Goal: Communication & Community: Answer question/provide support

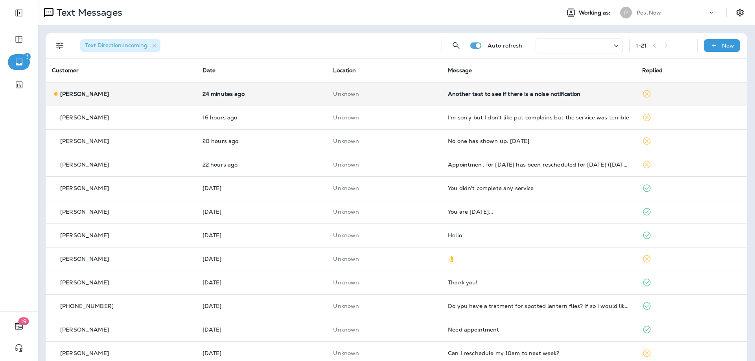
click at [504, 98] on td "Another test to see if there is a noise notification" at bounding box center [539, 94] width 194 height 24
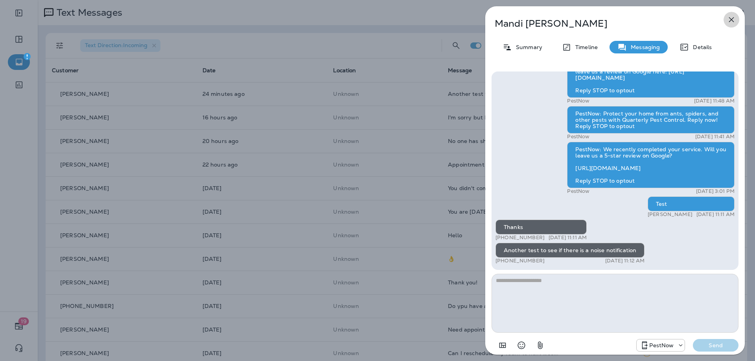
click at [731, 18] on icon "button" at bounding box center [731, 19] width 9 height 9
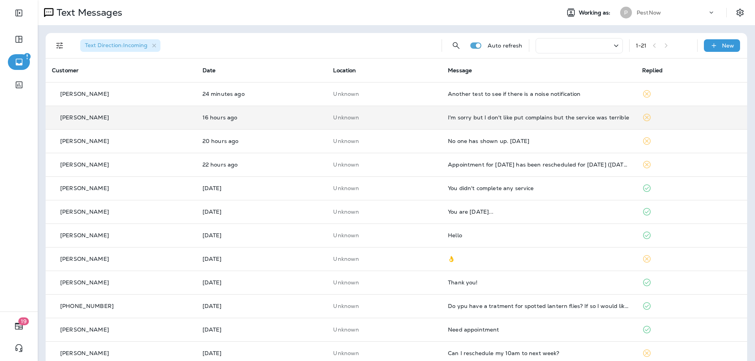
click at [519, 119] on div "I'm sorry but I don't like put complains but the service was terrible" at bounding box center [539, 117] width 182 height 6
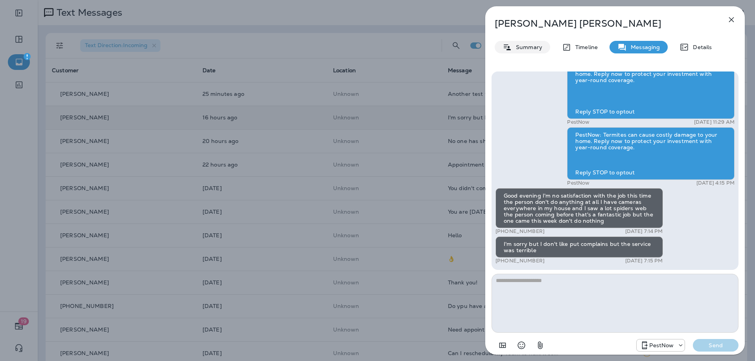
click at [540, 50] on p "Summary" at bounding box center [527, 47] width 30 height 6
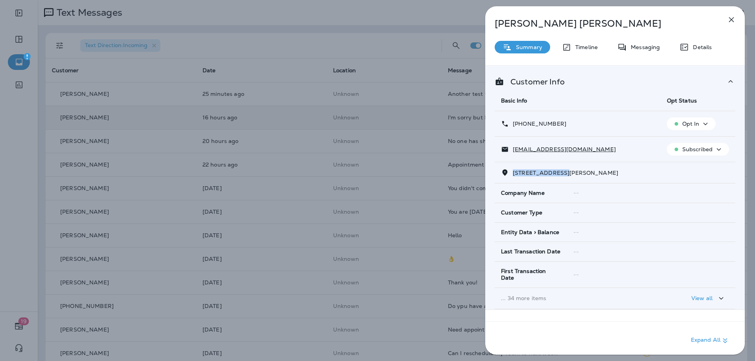
drag, startPoint x: 564, startPoint y: 175, endPoint x: 513, endPoint y: 175, distance: 51.1
click at [513, 175] on span "[STREET_ADDRESS][PERSON_NAME]" at bounding box center [565, 172] width 105 height 7
copy span "17323 [PERSON_NAME] DRIV"
click at [641, 48] on p "Messaging" at bounding box center [643, 47] width 33 height 6
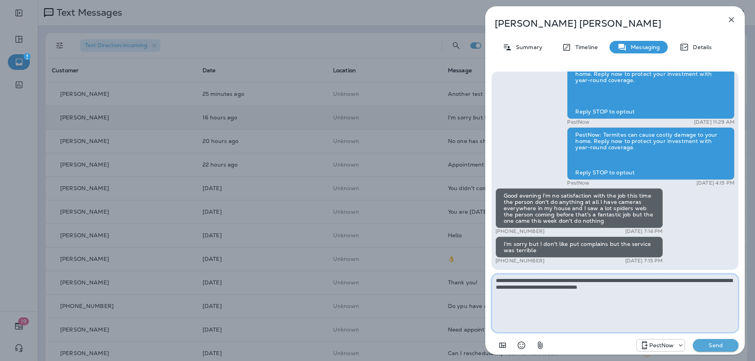
type textarea "**********"
click at [713, 344] on p "Send" at bounding box center [715, 345] width 33 height 7
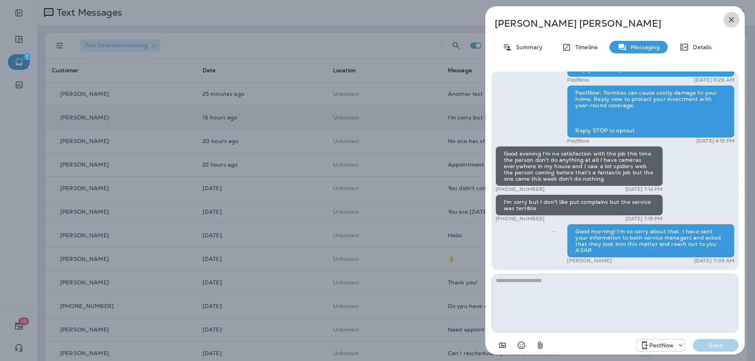
click at [733, 17] on icon "button" at bounding box center [731, 19] width 5 height 5
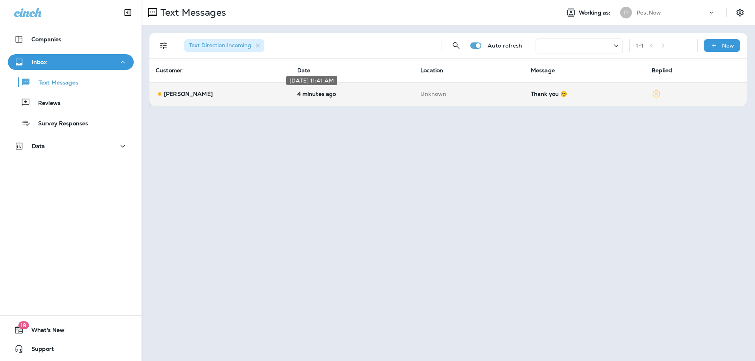
click at [339, 94] on p "4 minutes ago" at bounding box center [352, 94] width 111 height 6
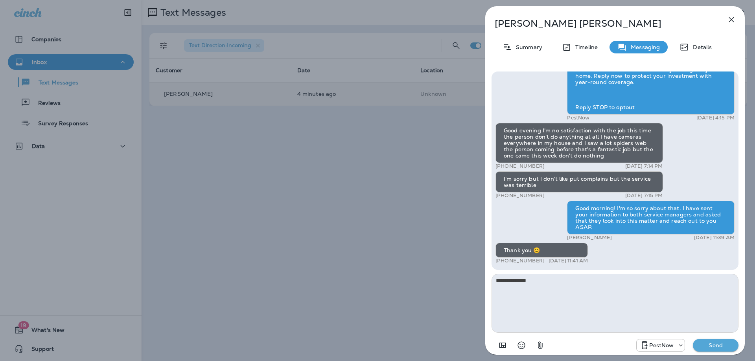
type textarea "**********"
click at [716, 342] on p "Send" at bounding box center [715, 345] width 33 height 7
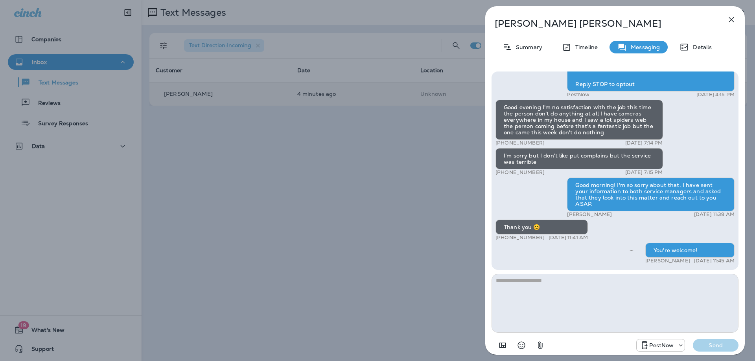
click at [731, 17] on icon "button" at bounding box center [731, 19] width 9 height 9
